Goal: Task Accomplishment & Management: Manage account settings

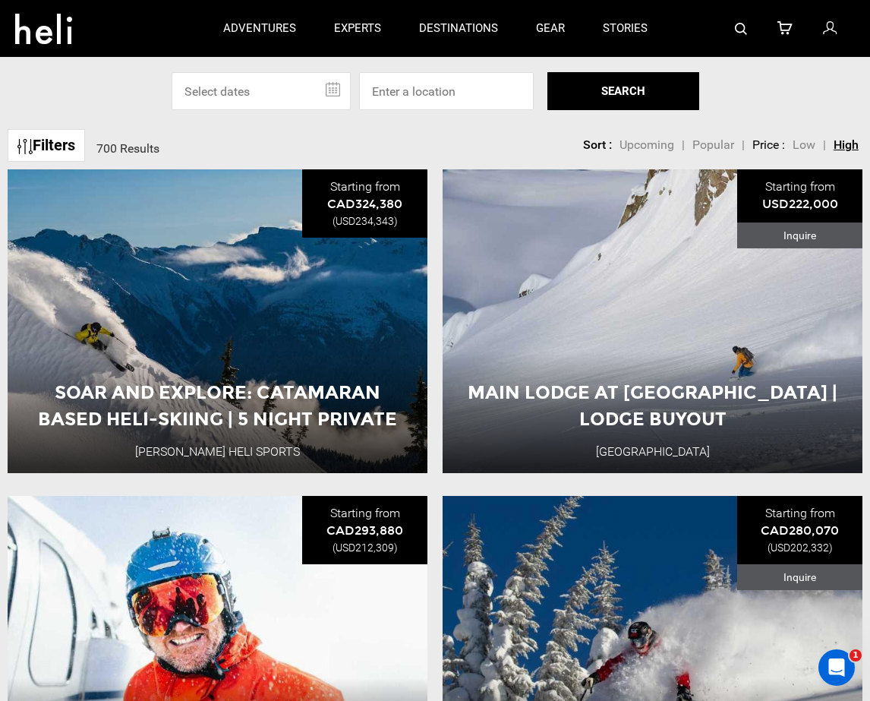
click at [44, 35] on icon at bounding box center [43, 24] width 57 height 24
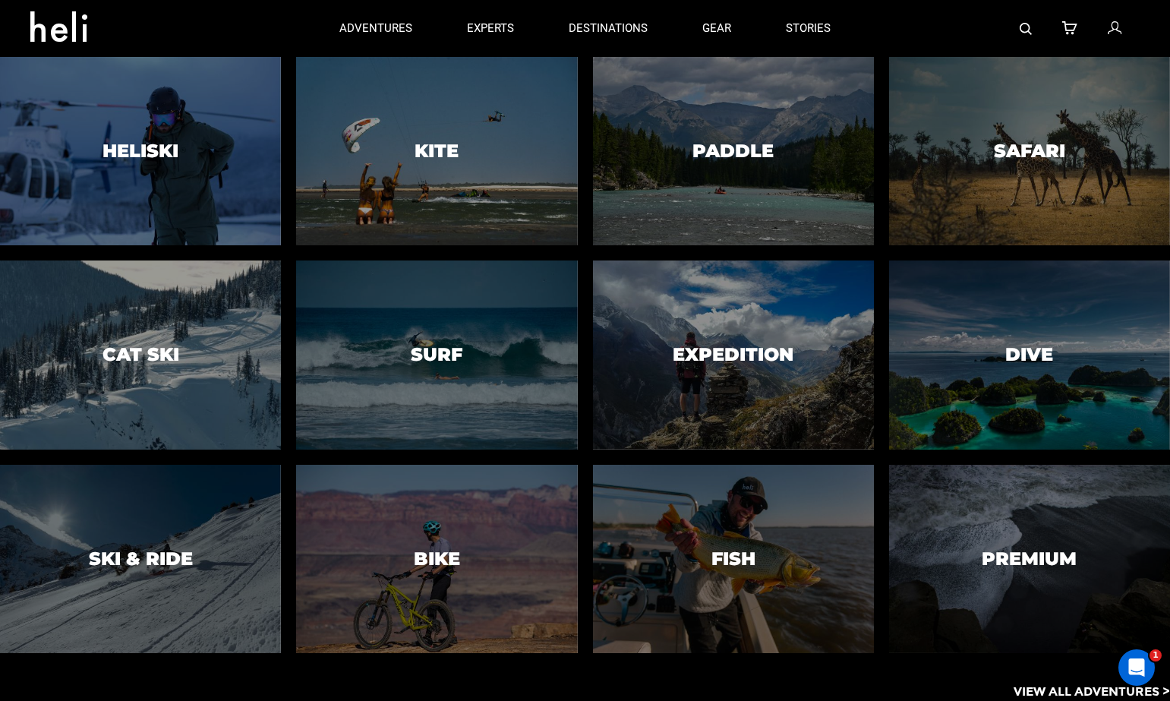
click at [869, 695] on p "View All Adventures >" at bounding box center [1091, 691] width 156 height 17
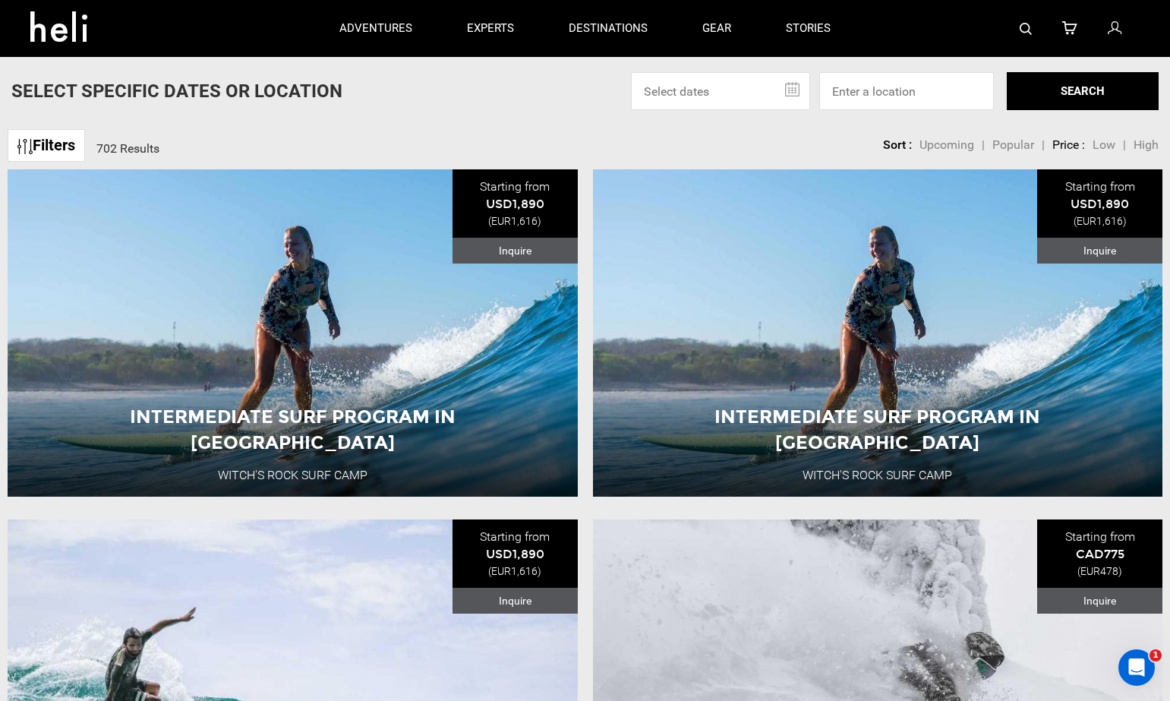
click at [61, 31] on icon at bounding box center [64, 22] width 68 height 24
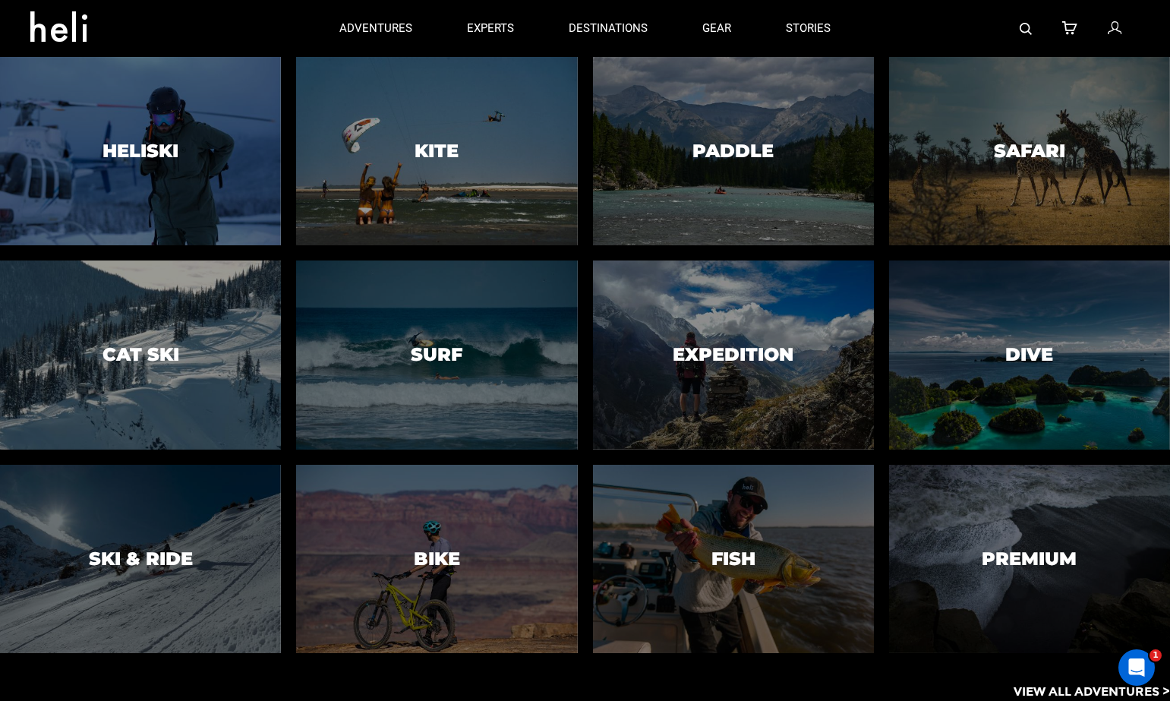
click at [869, 694] on p "View All Adventures >" at bounding box center [1091, 691] width 156 height 17
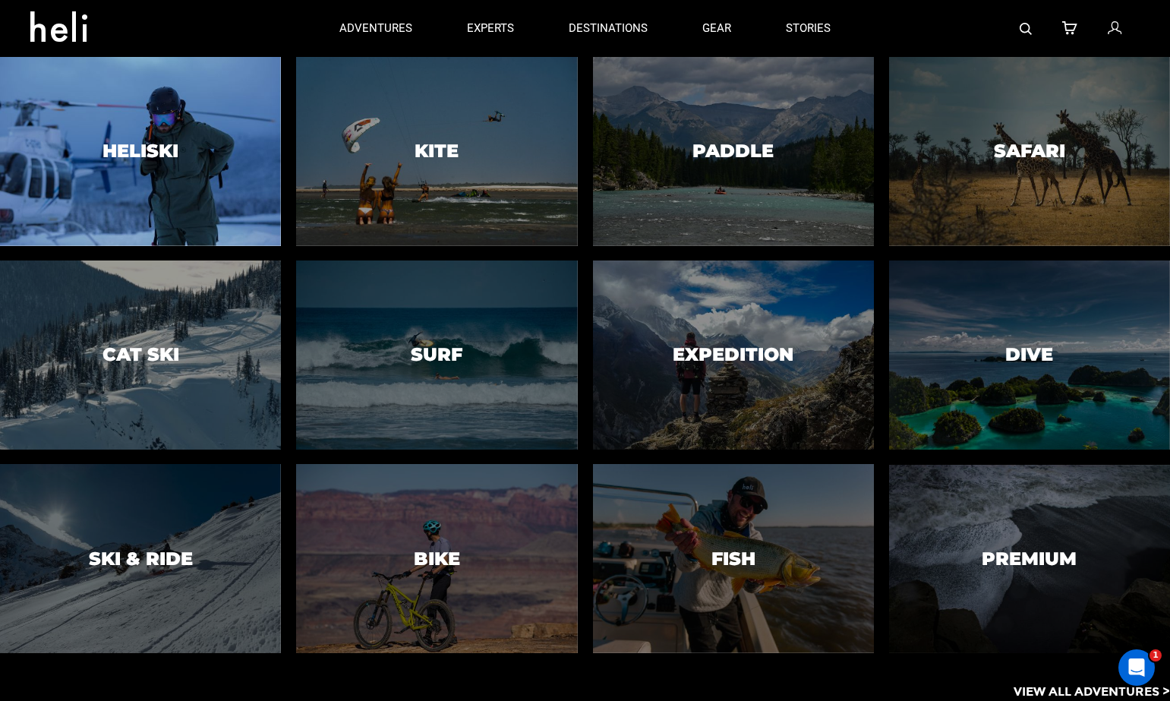
click at [235, 205] on div at bounding box center [140, 151] width 287 height 192
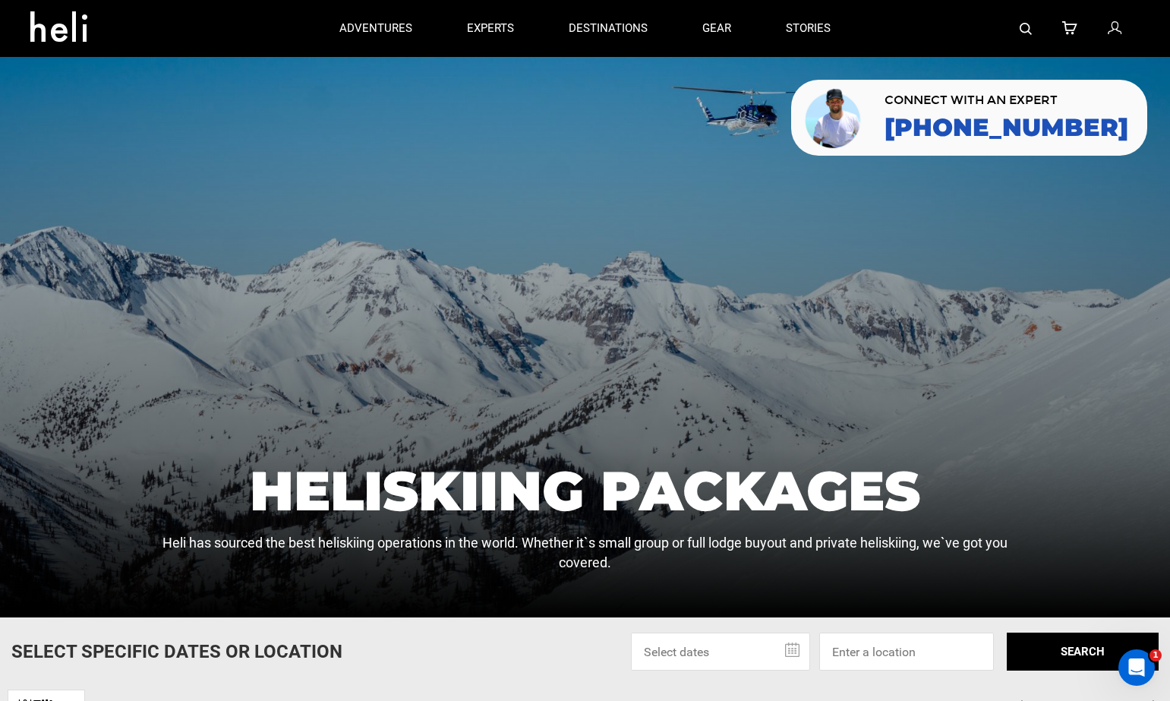
click at [869, 27] on icon at bounding box center [1069, 29] width 15 height 20
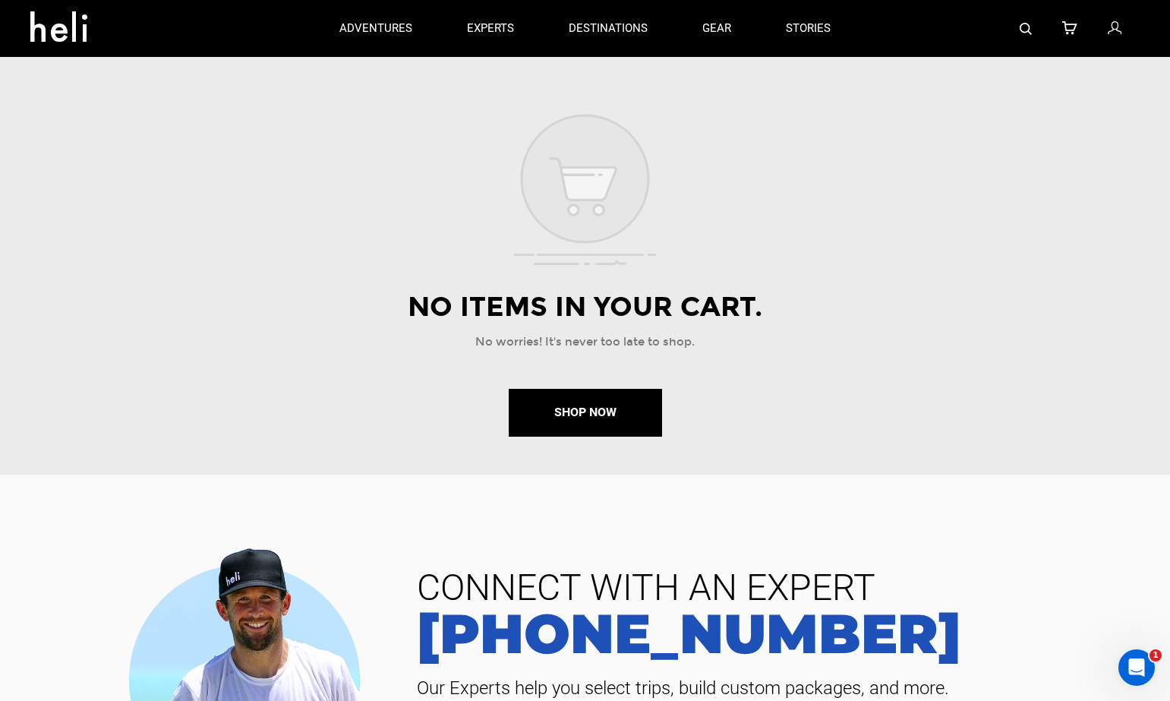
click at [869, 32] on icon at bounding box center [1115, 29] width 14 height 20
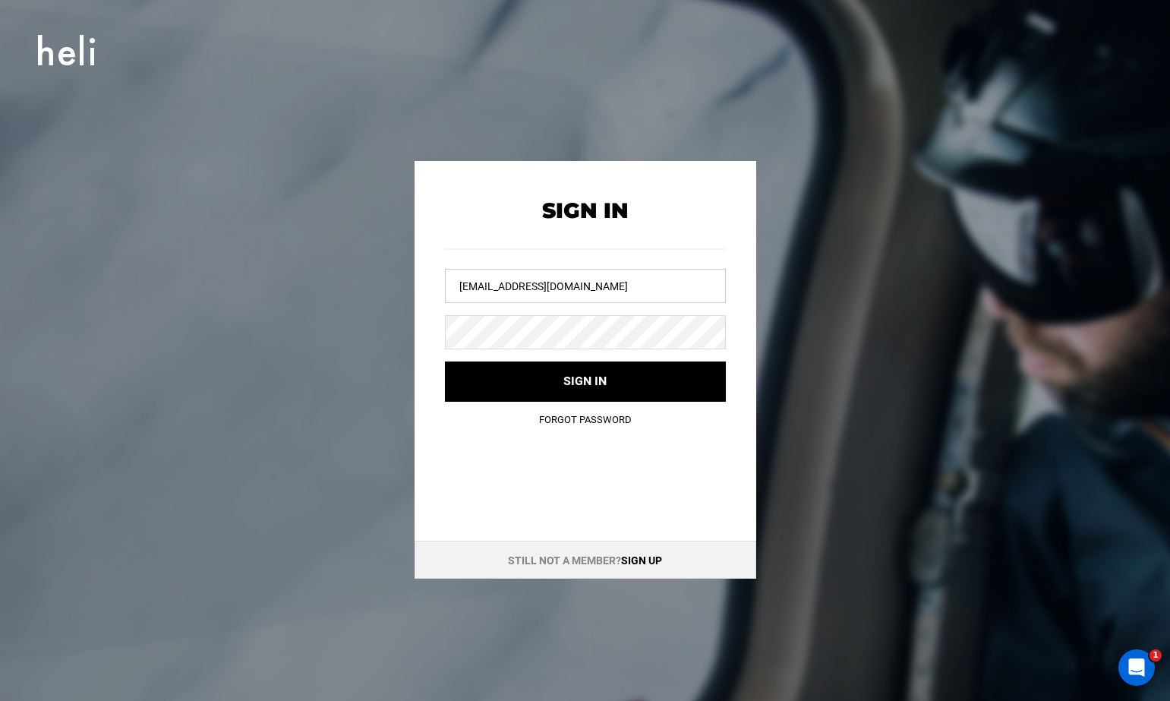
click at [605, 294] on input "[EMAIL_ADDRESS][DOMAIN_NAME]" at bounding box center [585, 286] width 281 height 34
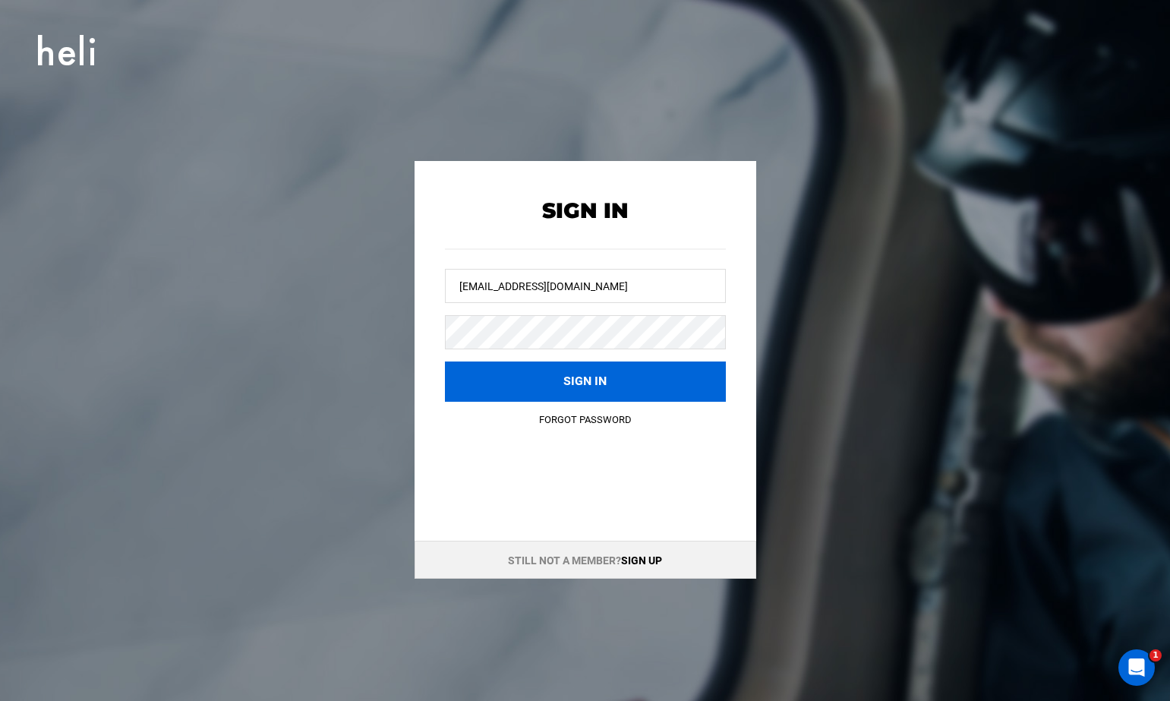
click at [618, 389] on button "Sign in" at bounding box center [585, 381] width 281 height 40
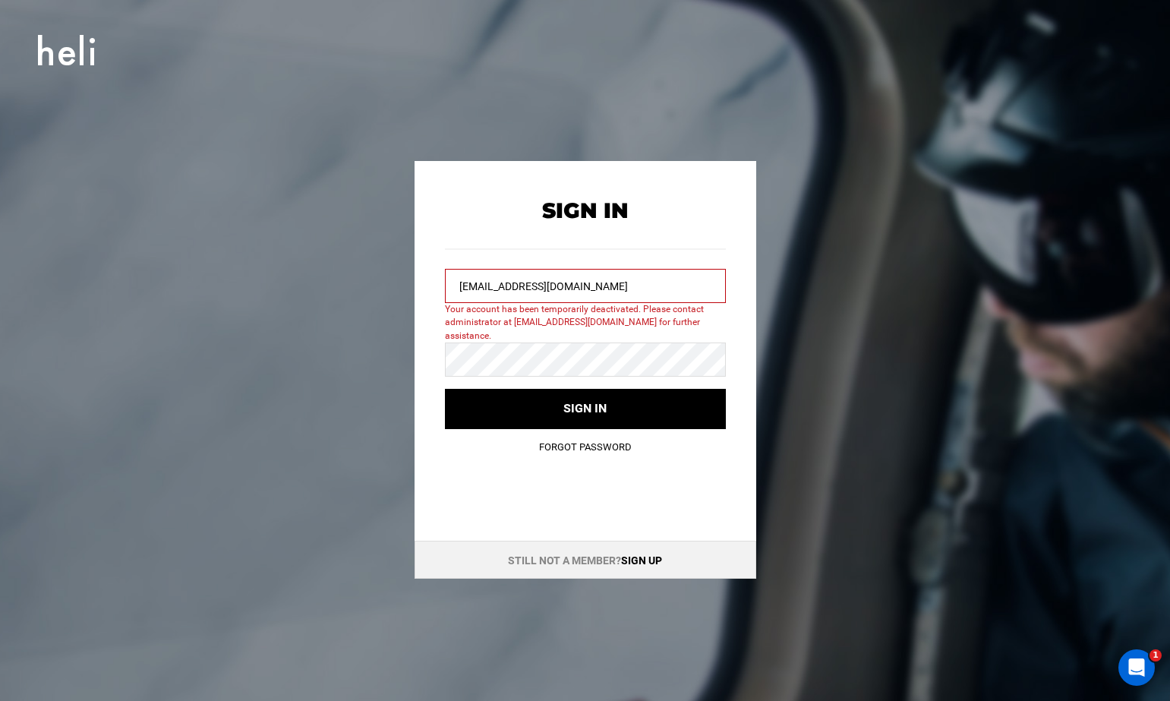
click at [619, 280] on input "[EMAIL_ADDRESS][DOMAIN_NAME]" at bounding box center [585, 286] width 281 height 34
type input "[EMAIL_ADDRESS][DOMAIN_NAME]"
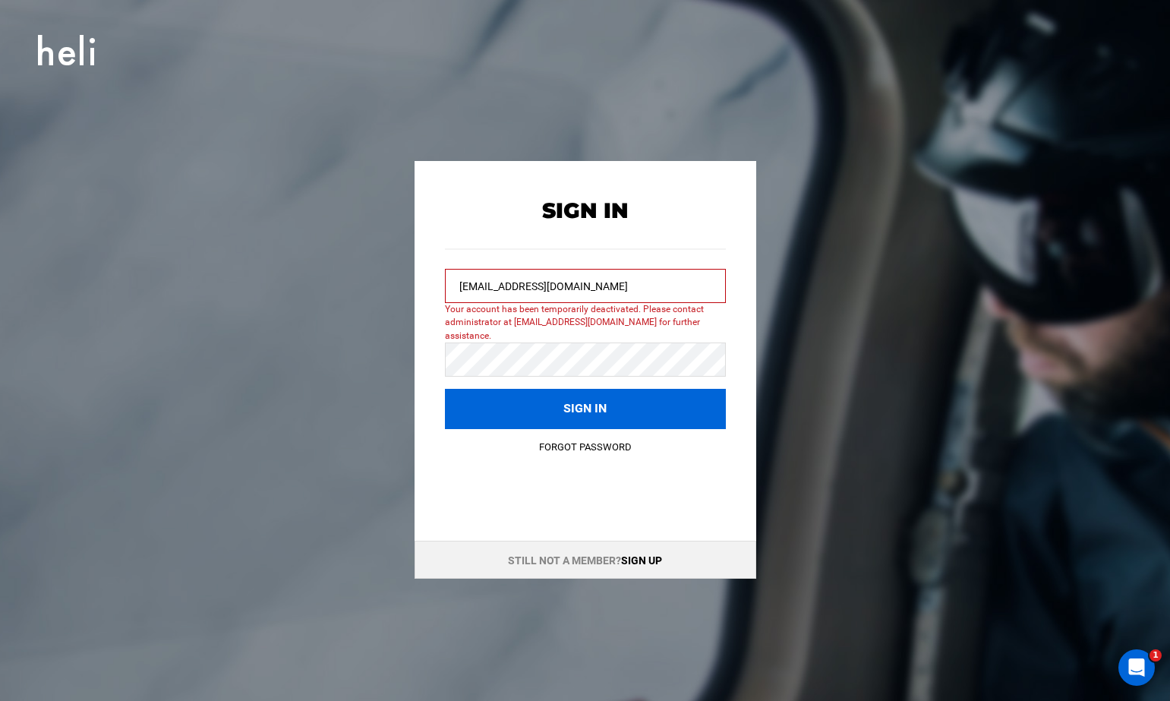
click at [589, 392] on button "Sign in" at bounding box center [585, 409] width 281 height 40
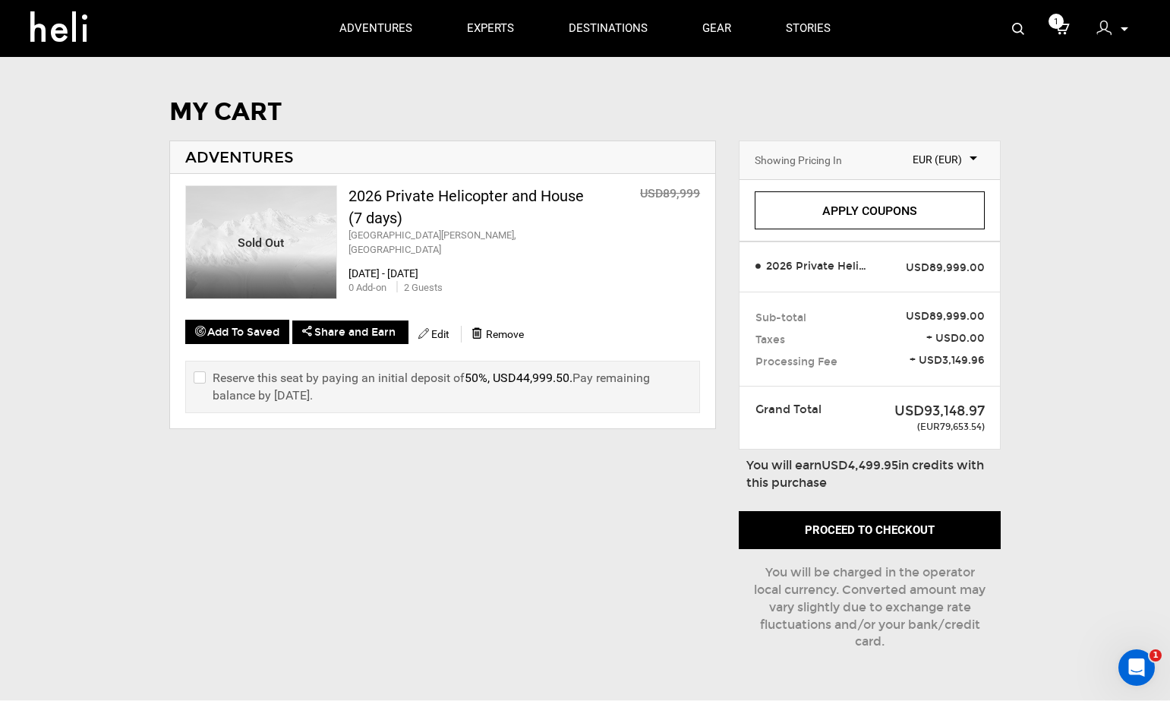
click at [869, 32] on p at bounding box center [1123, 28] width 9 height 17
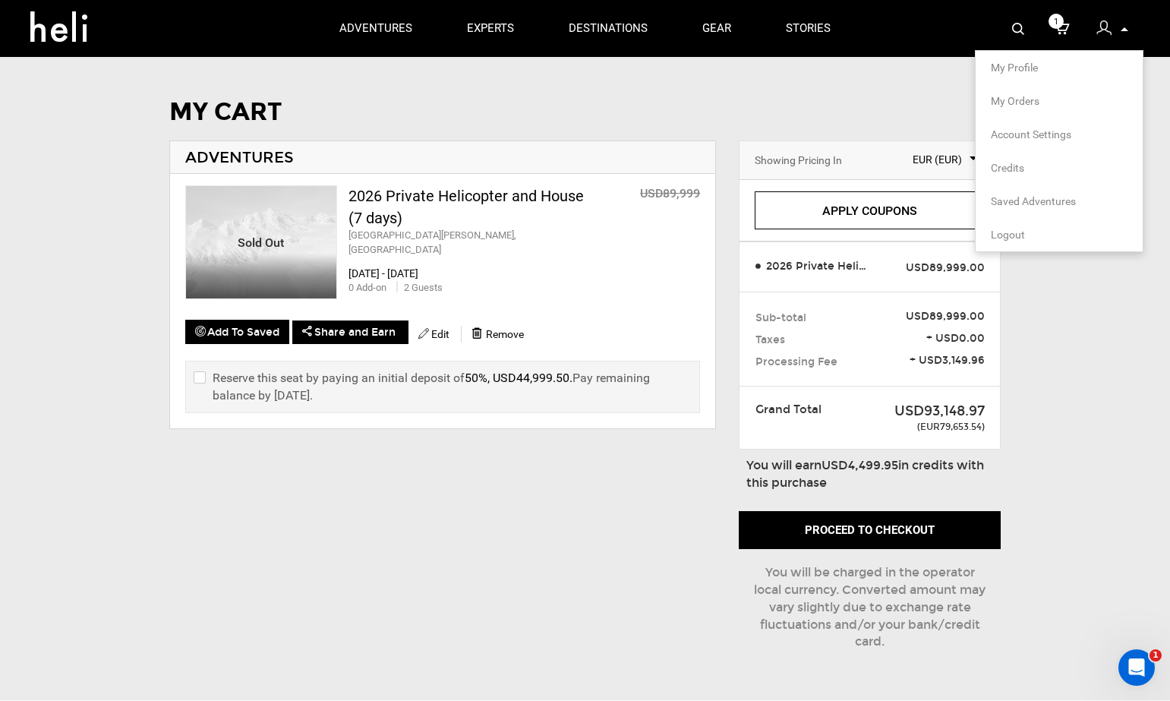
click at [869, 69] on span "My Profile" at bounding box center [1014, 67] width 47 height 12
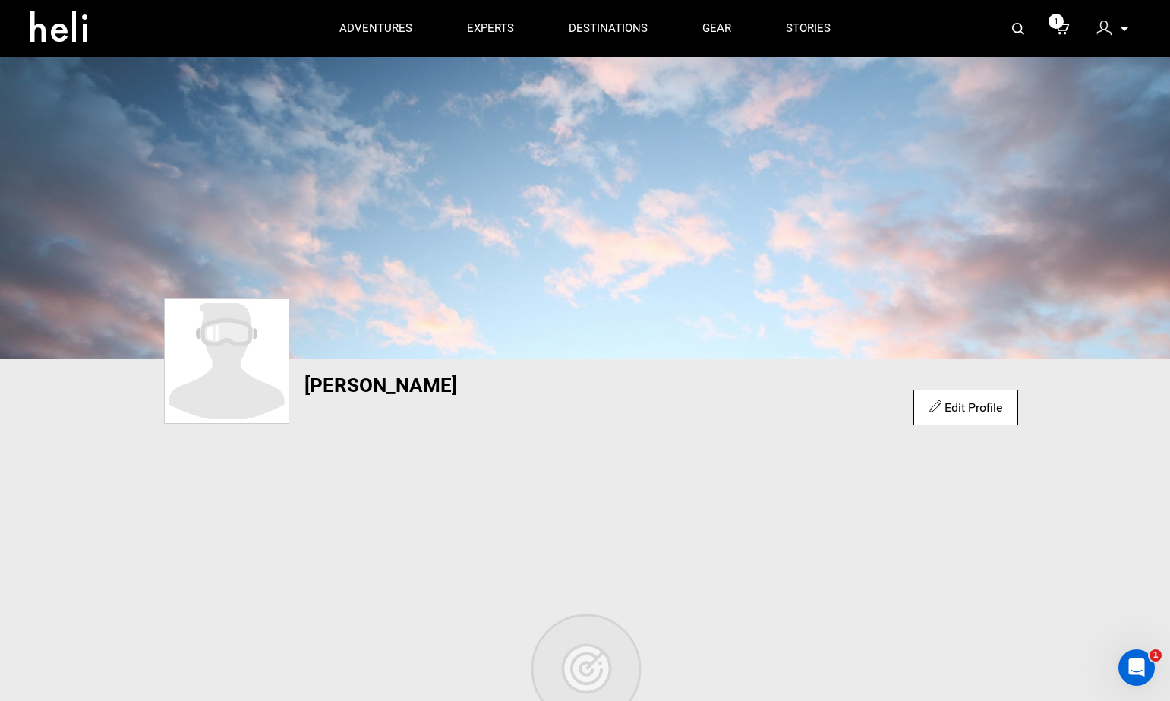
click at [869, 27] on img at bounding box center [1103, 27] width 15 height 15
click at [869, 32] on img at bounding box center [1103, 27] width 15 height 15
click at [869, 31] on p at bounding box center [1123, 28] width 9 height 17
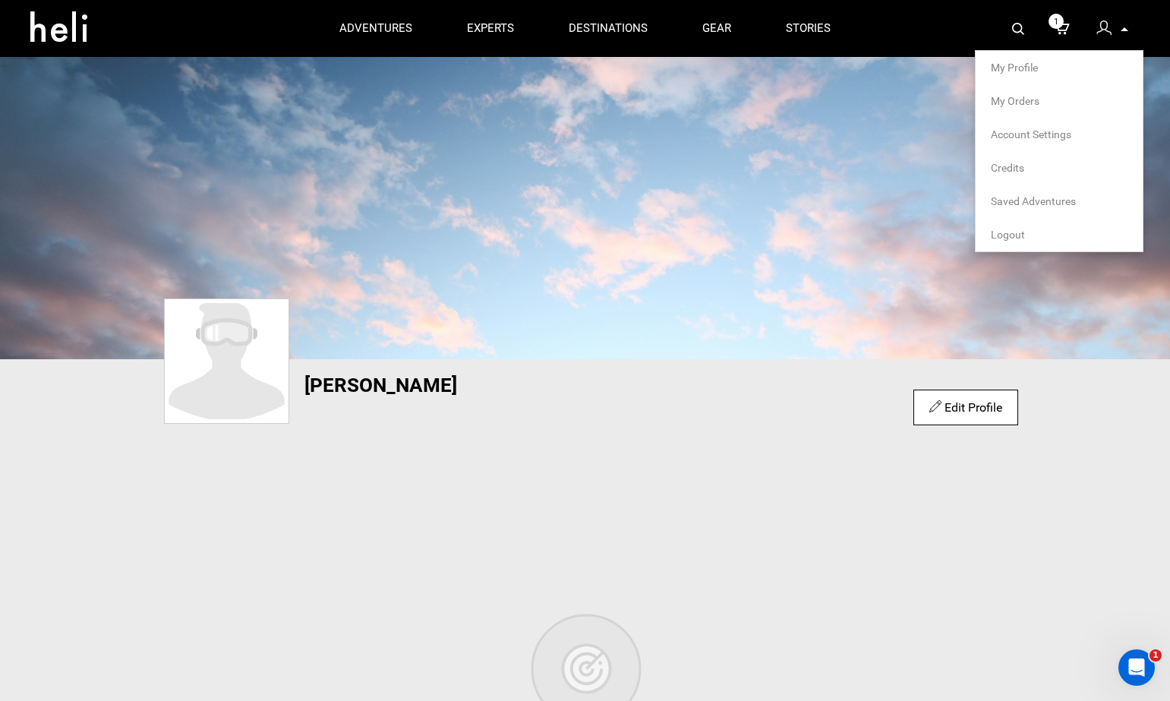
click at [869, 132] on span "Account Settings" at bounding box center [1031, 134] width 80 height 12
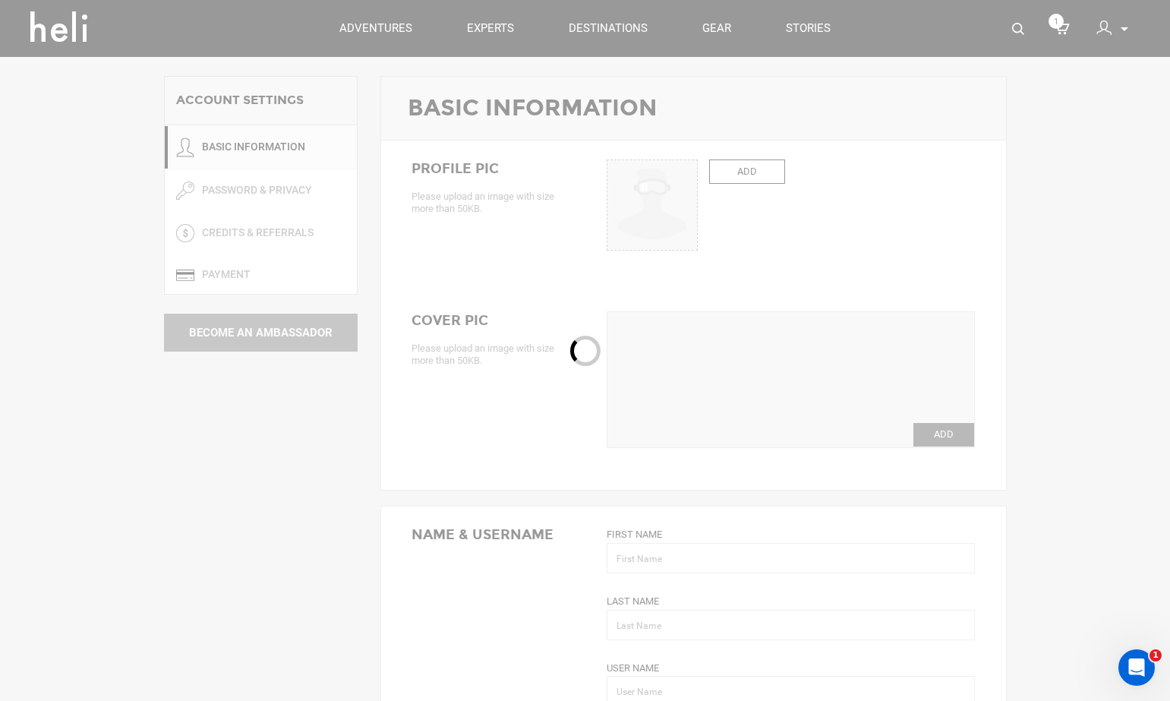
type input "Roman"
type input "Tarakhno"
type input "rtarakhno"
type input "[EMAIL_ADDRESS][DOMAIN_NAME]"
type input "[PHONE_NUMBER]"
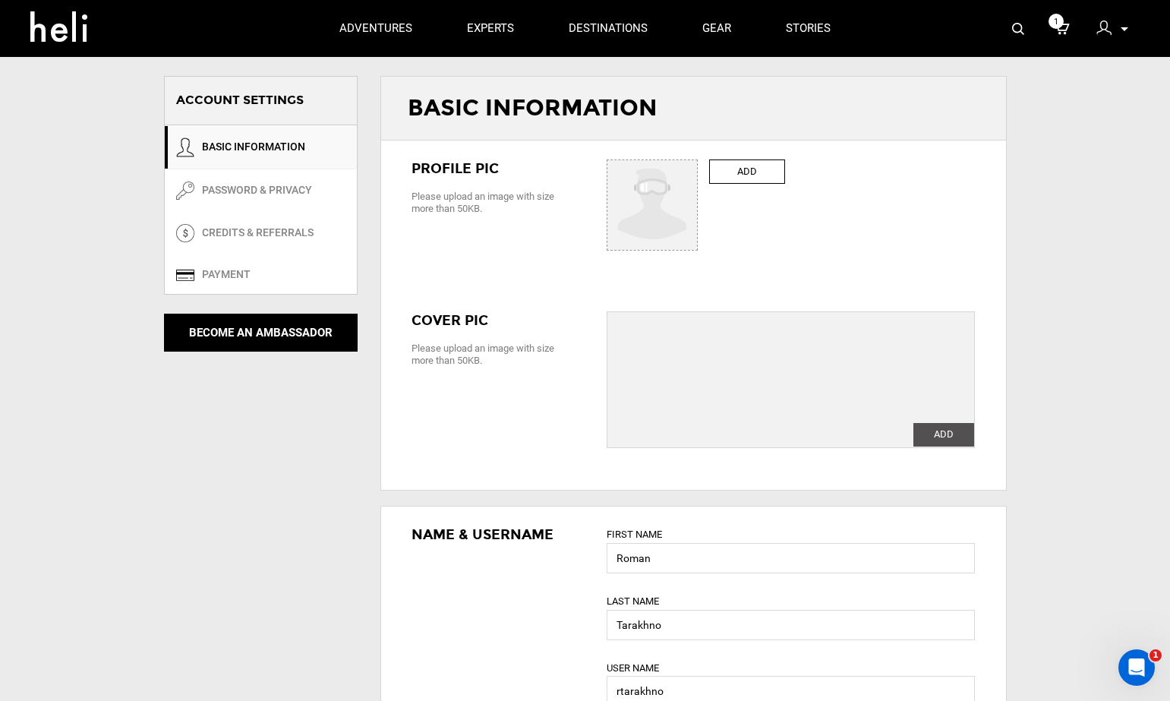
click at [869, 30] on icon at bounding box center [1124, 29] width 8 height 4
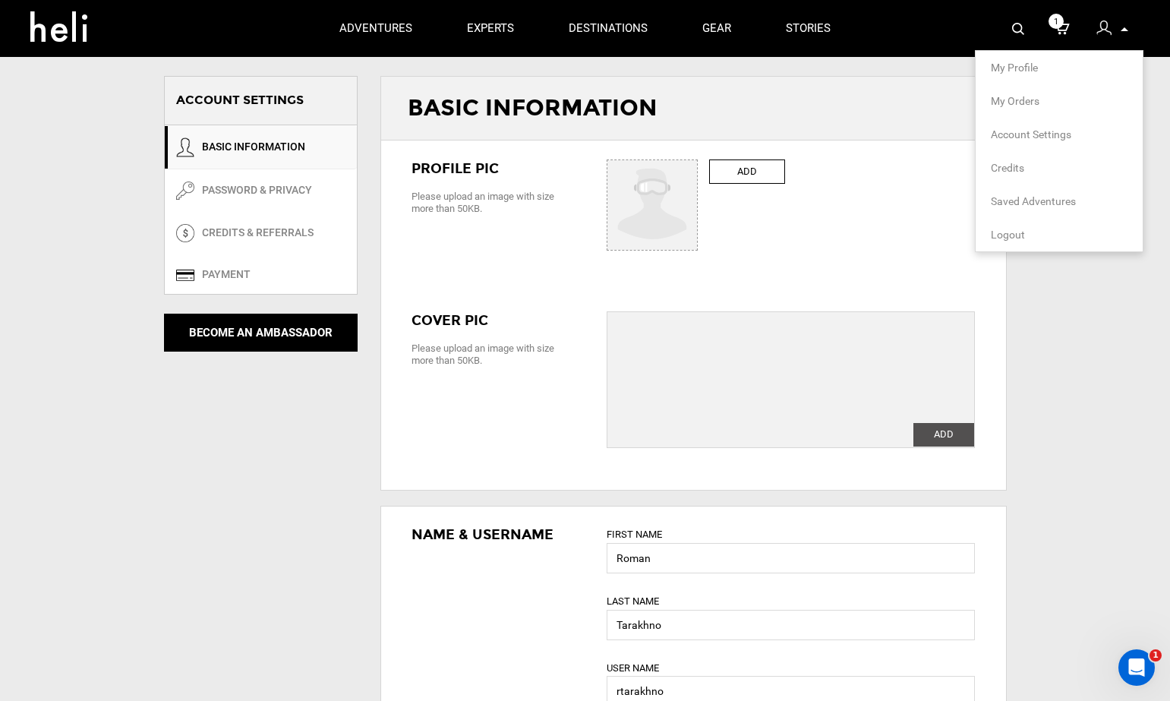
click at [247, 144] on link "BASIC INFORMATION" at bounding box center [261, 147] width 192 height 44
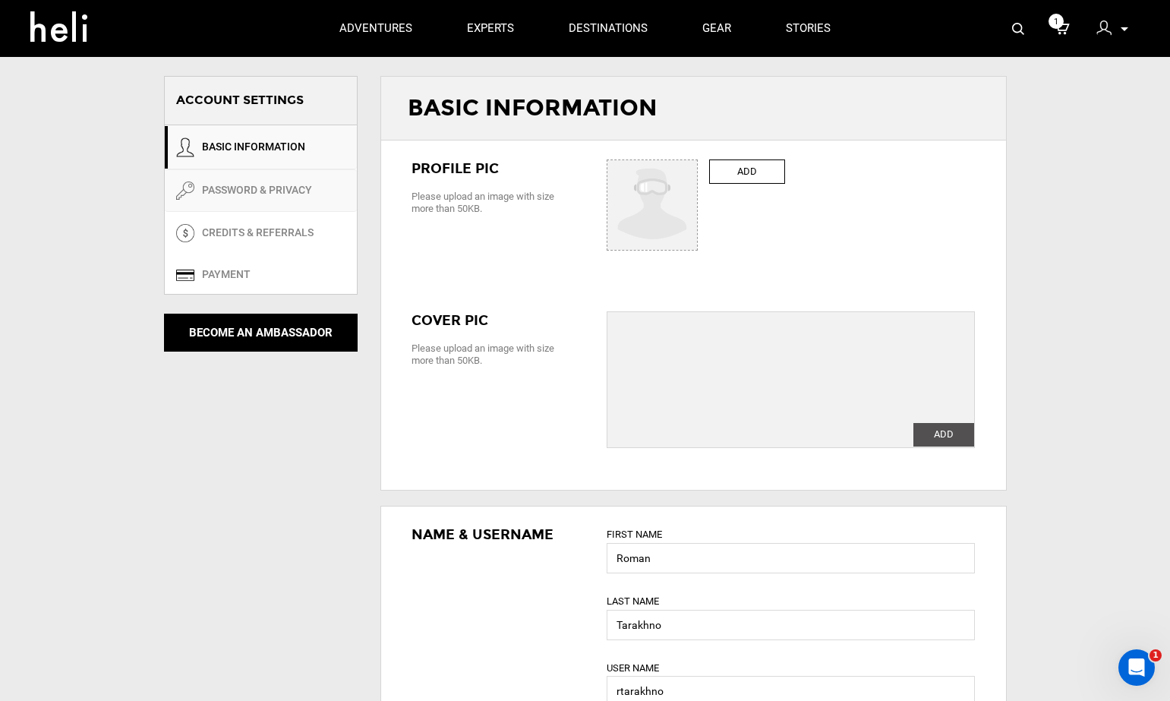
click at [266, 197] on link "PASSWORD & PRIVACY" at bounding box center [261, 190] width 192 height 43
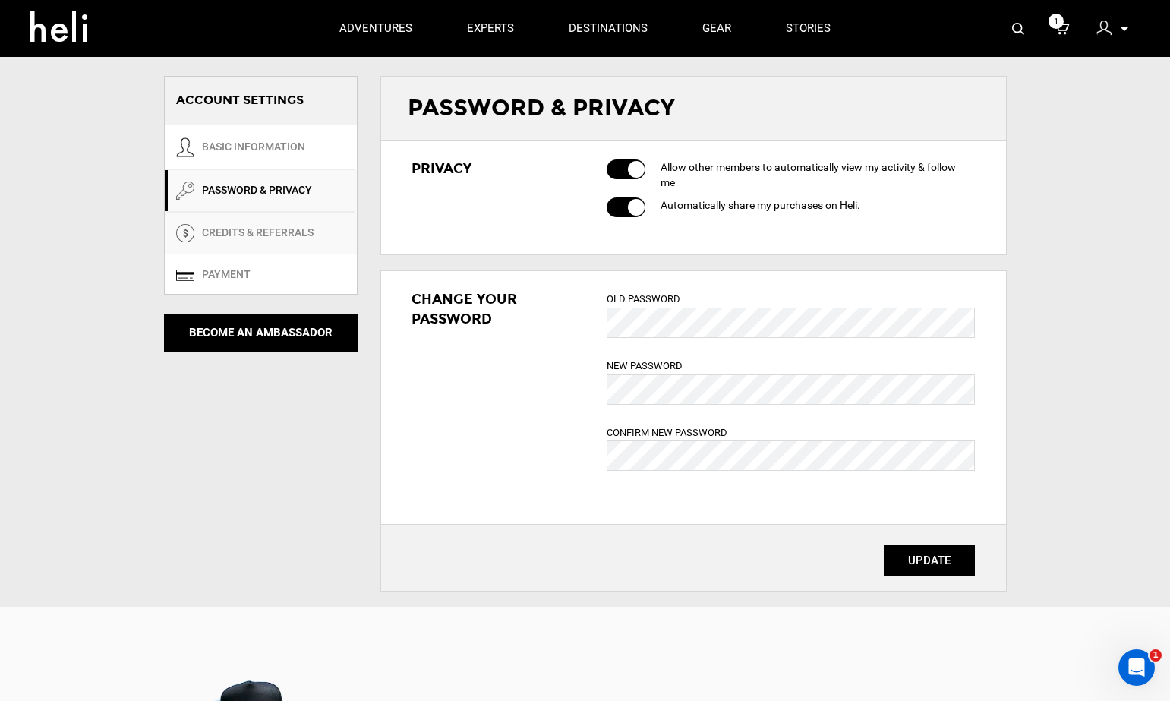
click at [265, 238] on link "CREDITS & REFERRALS" at bounding box center [261, 233] width 192 height 43
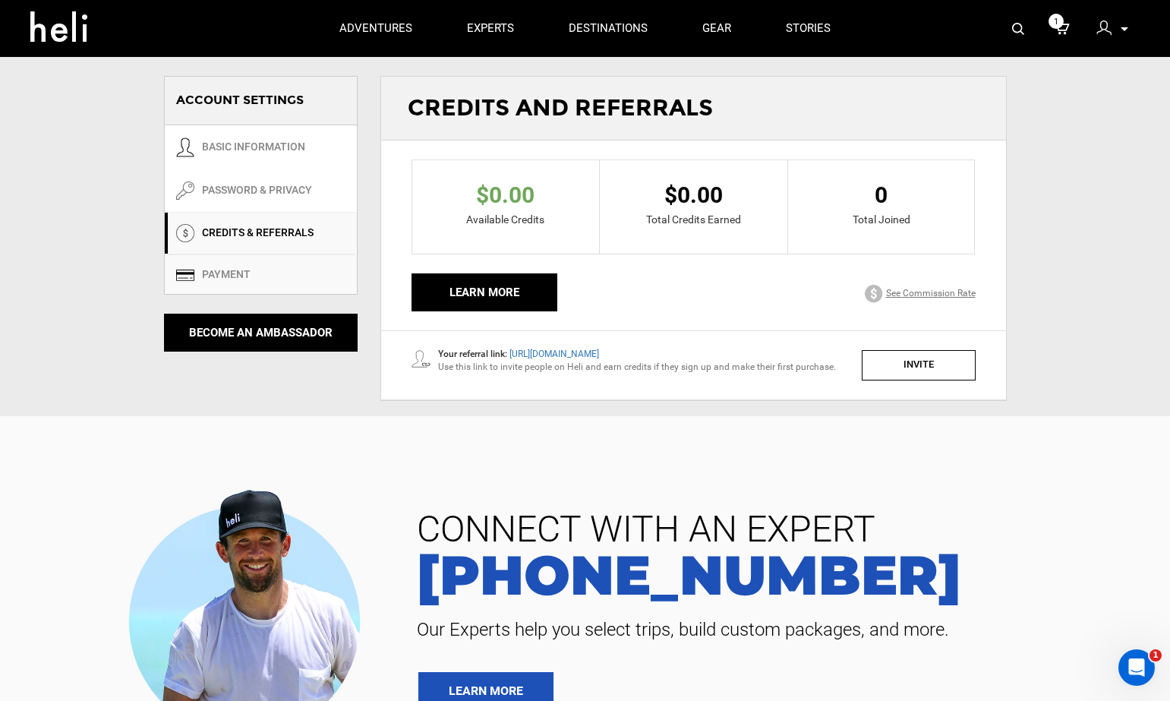
click at [269, 276] on link "Payment" at bounding box center [261, 273] width 192 height 39
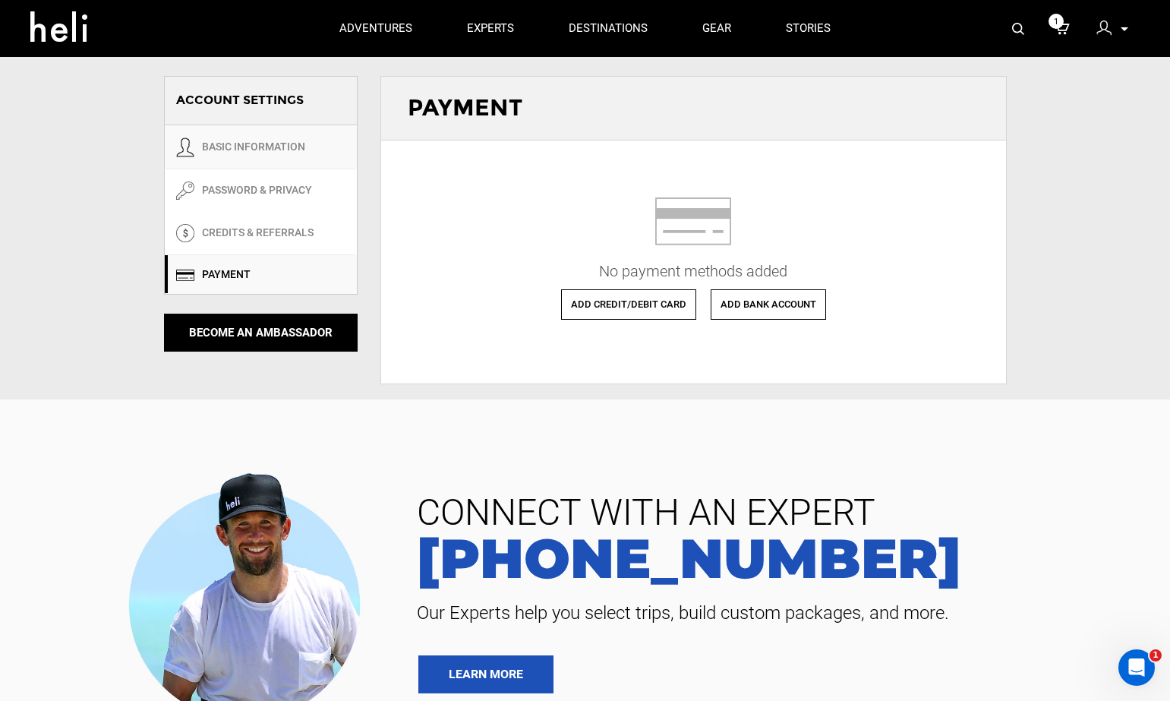
click at [258, 151] on link "BASIC INFORMATION" at bounding box center [261, 147] width 192 height 44
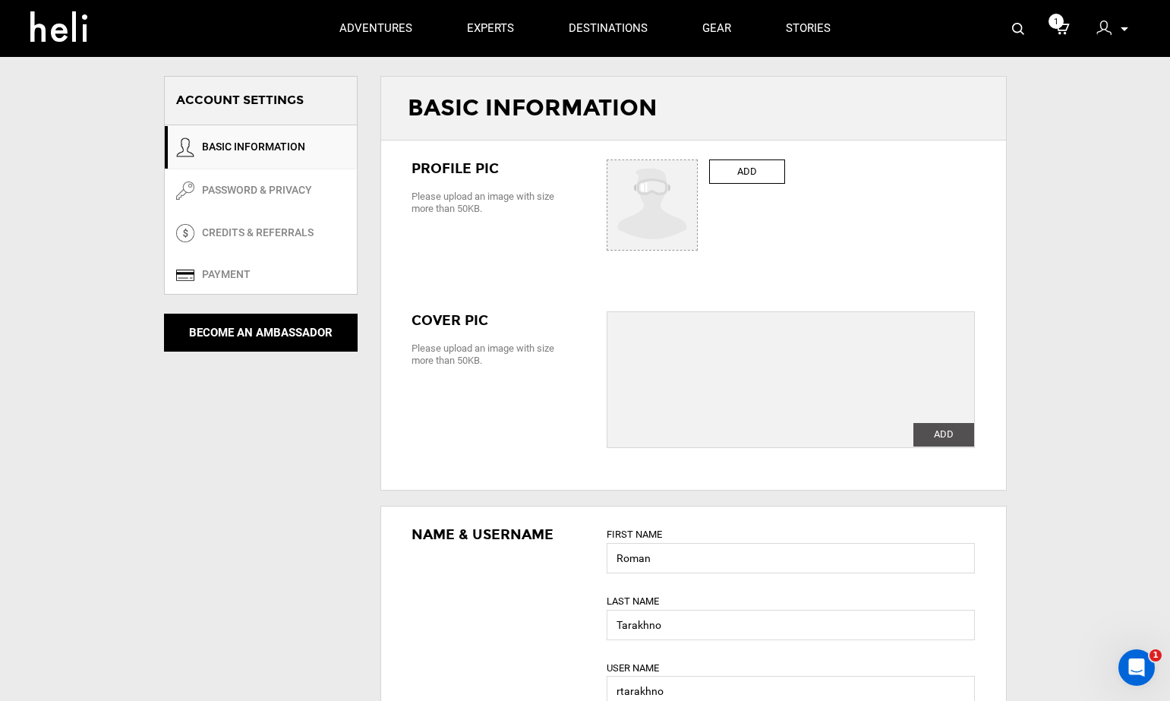
click at [869, 31] on p at bounding box center [1123, 28] width 9 height 17
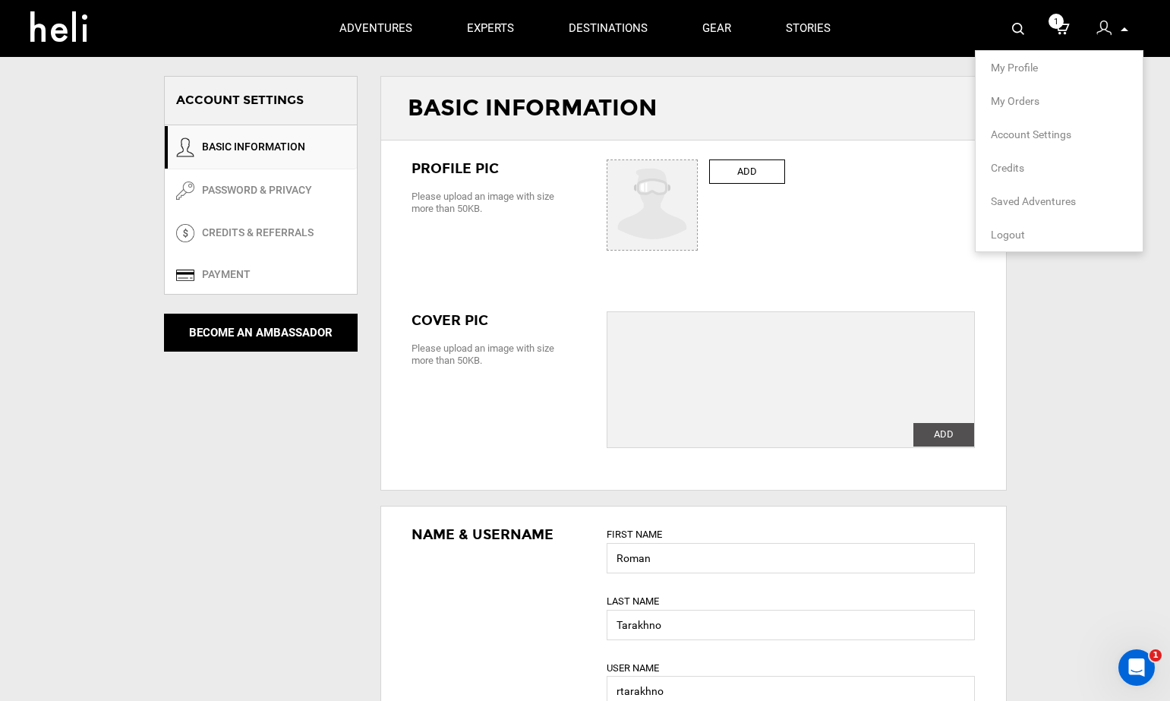
click at [869, 66] on span "My Profile" at bounding box center [1014, 67] width 47 height 12
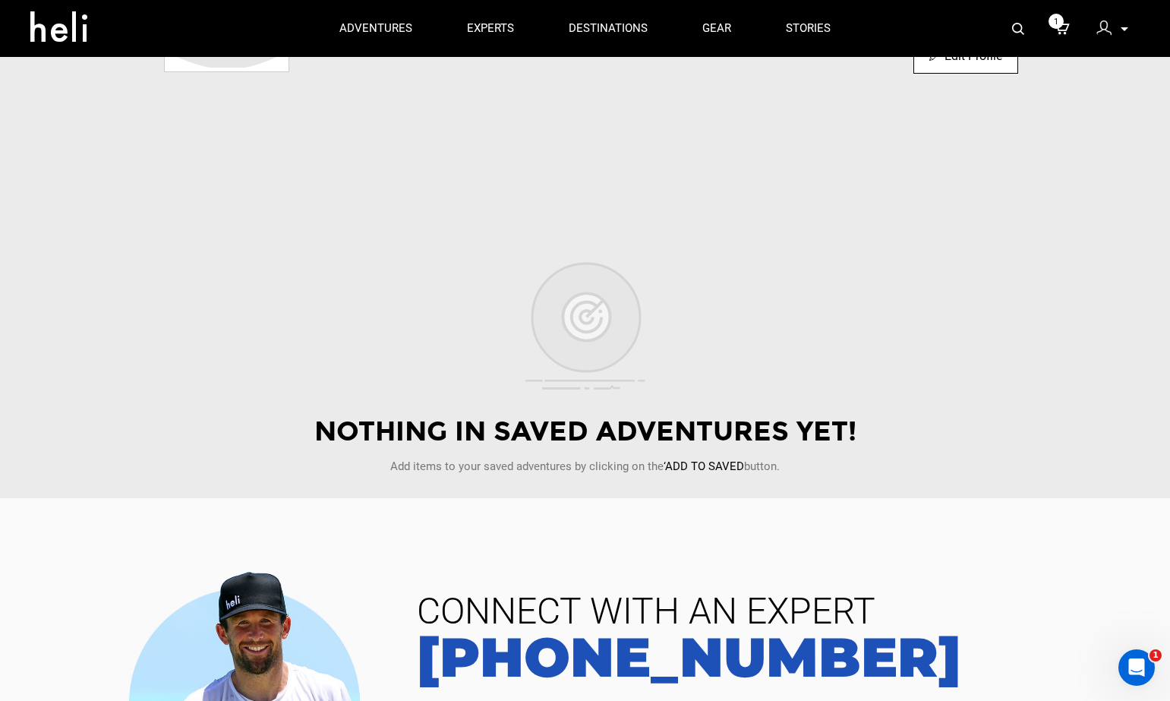
scroll to position [137, 0]
